Goal: Information Seeking & Learning: Find specific fact

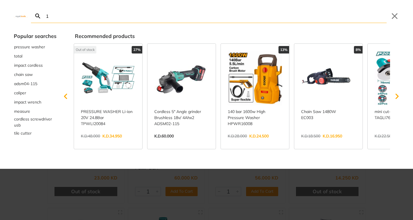
type input "1."
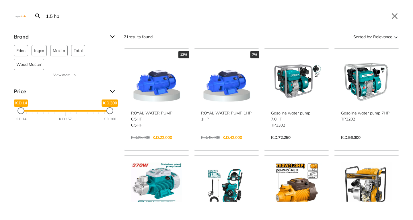
type input "1.5 hp"
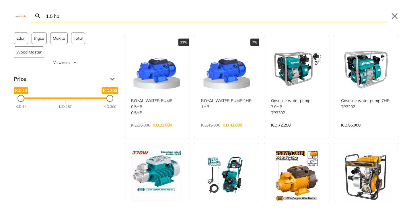
scroll to position [12, 0]
